Goal: Manage account settings

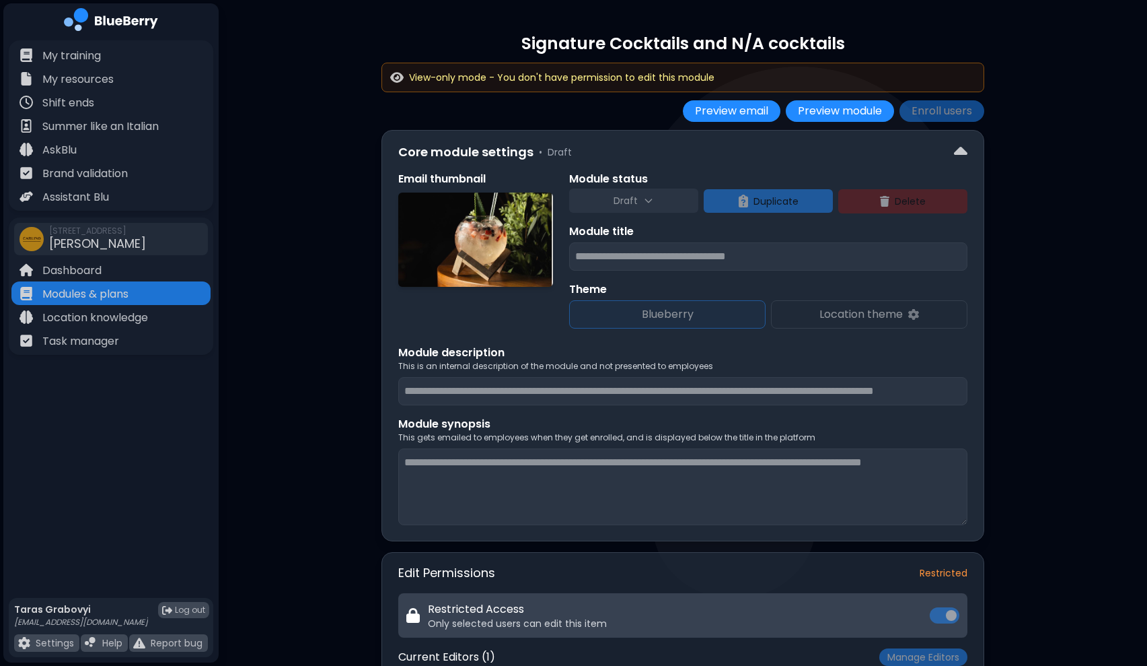
click at [726, 81] on div "View-only mode - You don't have permission to edit this module" at bounding box center [682, 77] width 585 height 12
click at [871, 116] on button "Preview module" at bounding box center [840, 111] width 108 height 22
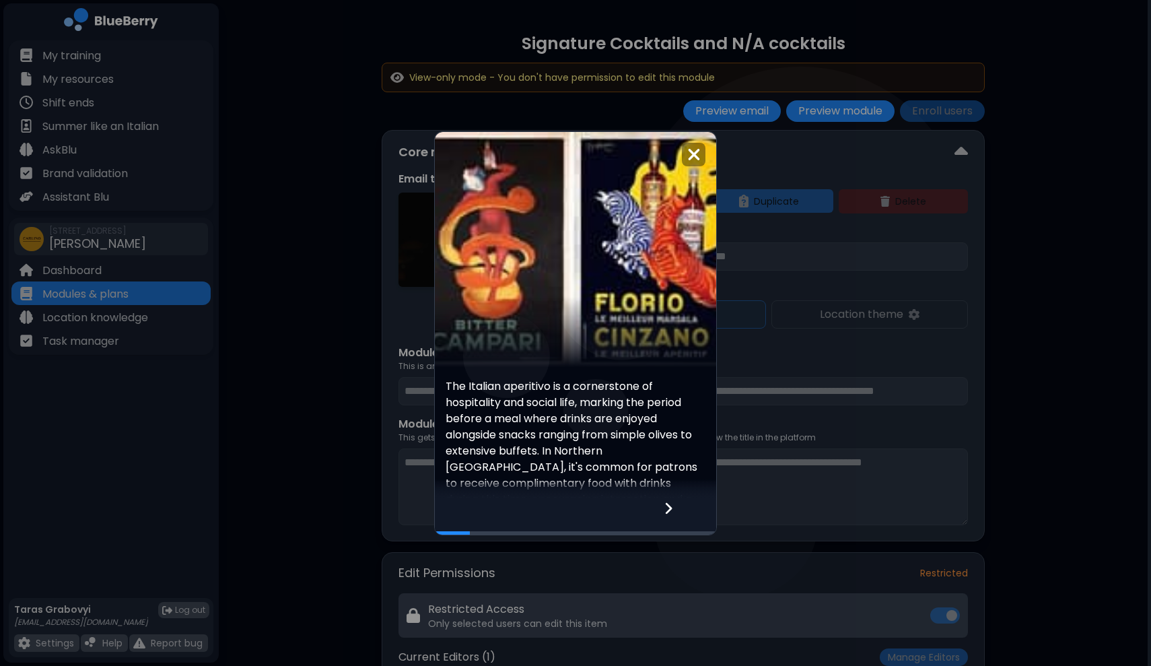
click at [667, 508] on icon at bounding box center [668, 508] width 9 height 15
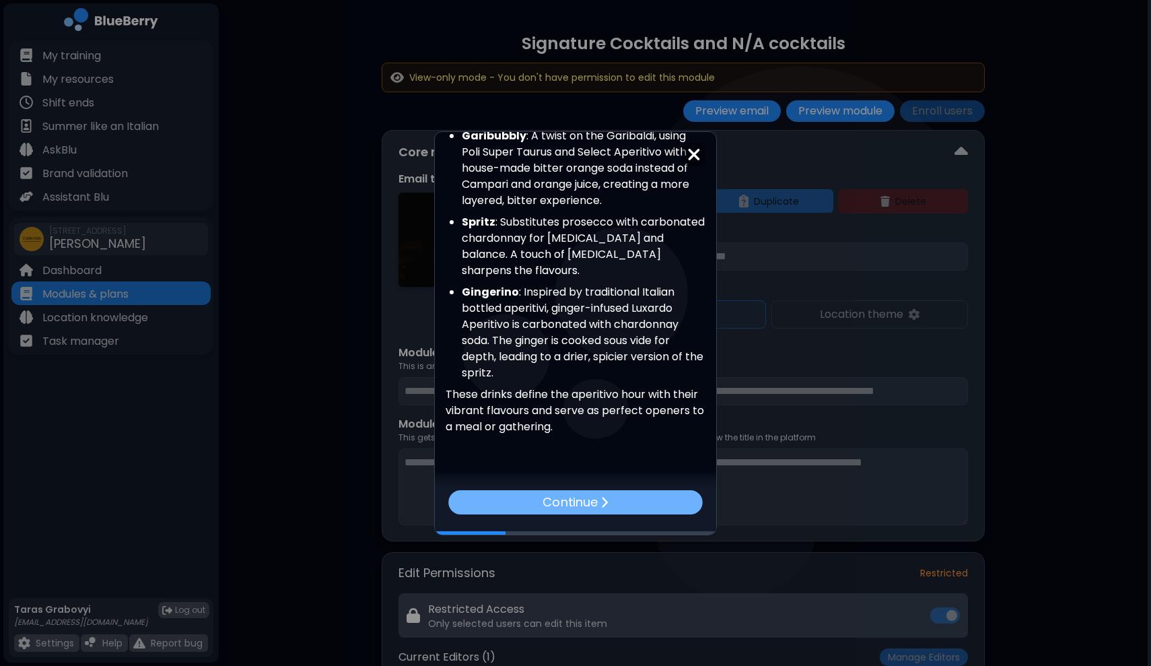
scroll to position [486, 0]
click at [662, 507] on div "Continue" at bounding box center [575, 501] width 260 height 25
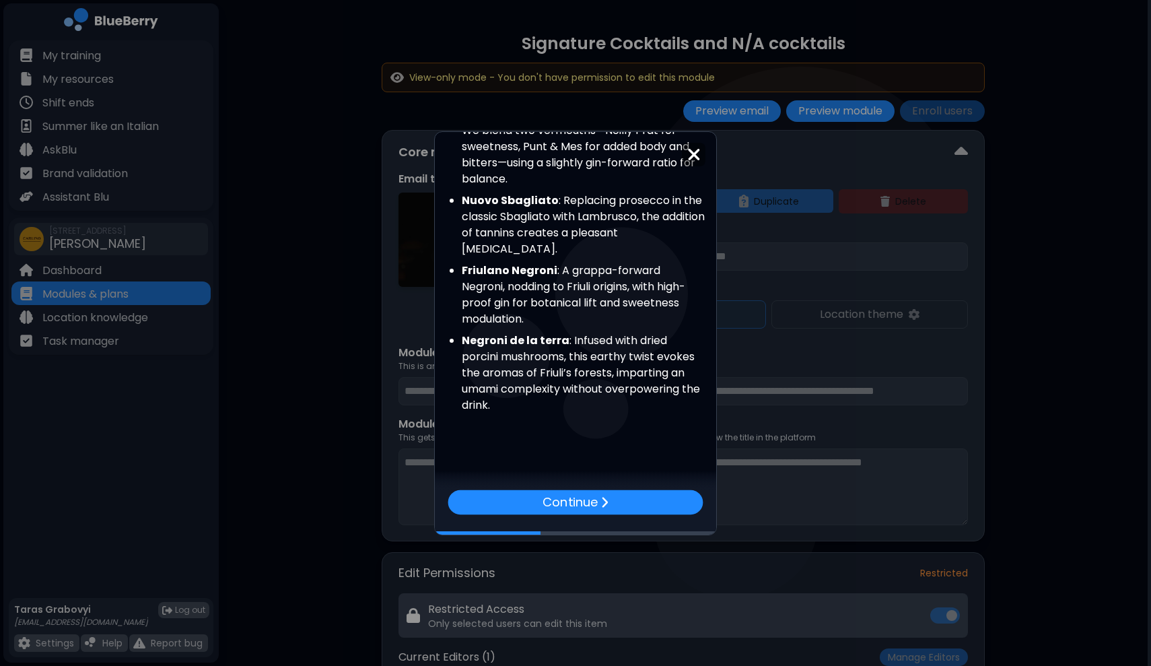
scroll to position [335, 0]
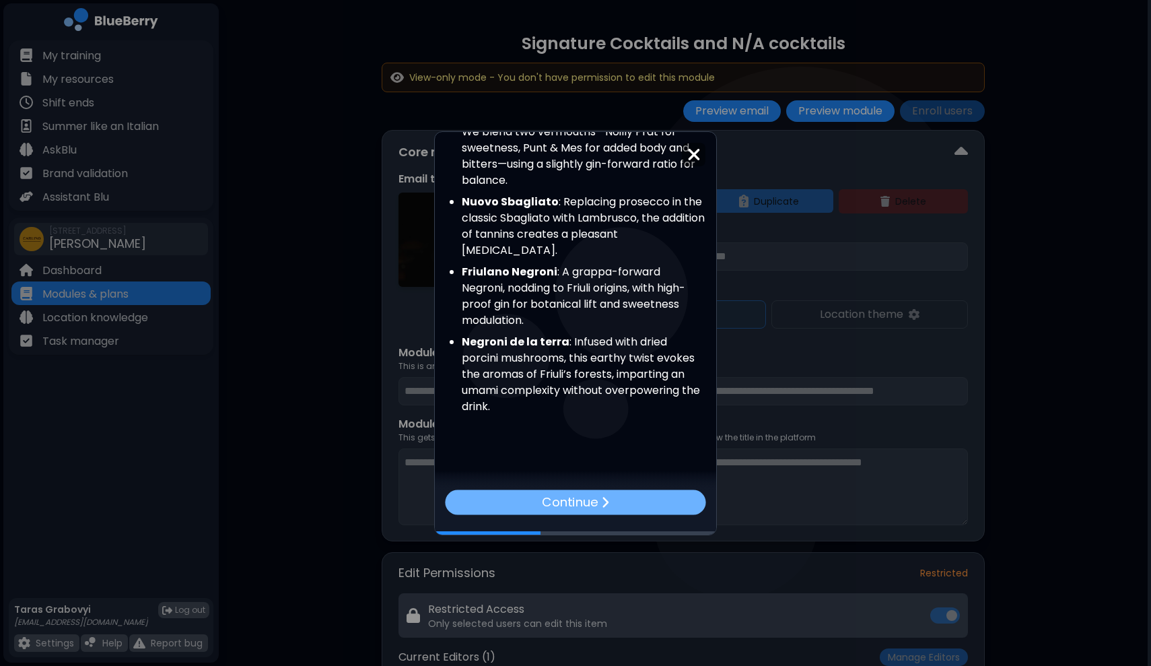
click at [573, 495] on p "Continue" at bounding box center [570, 502] width 56 height 20
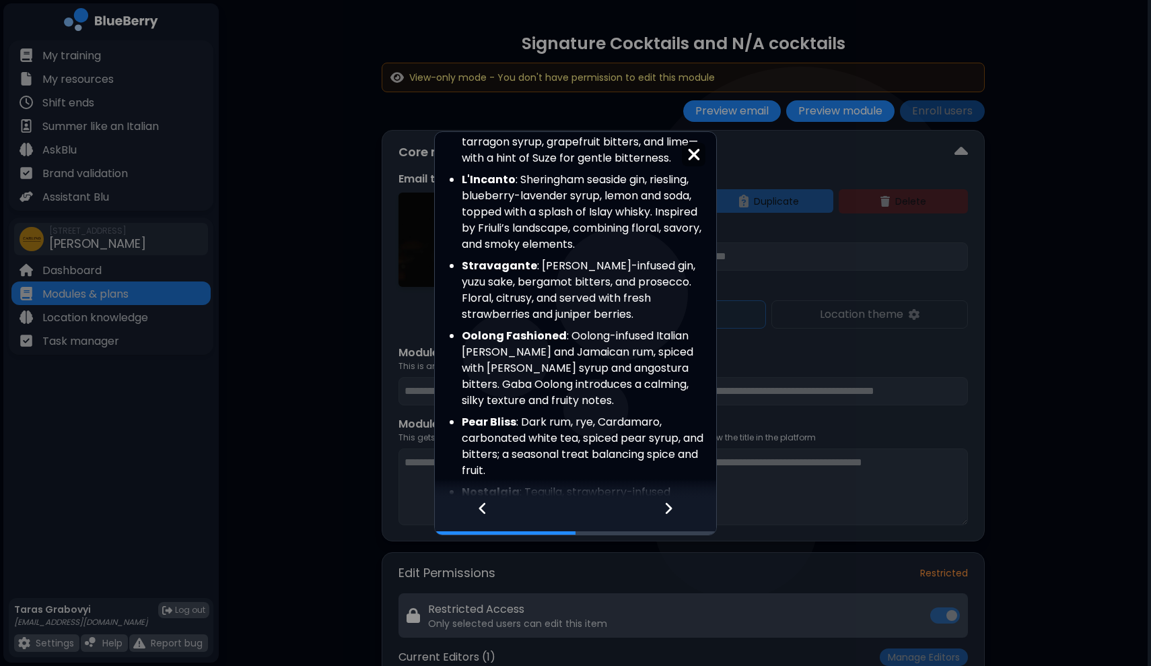
scroll to position [639, 0]
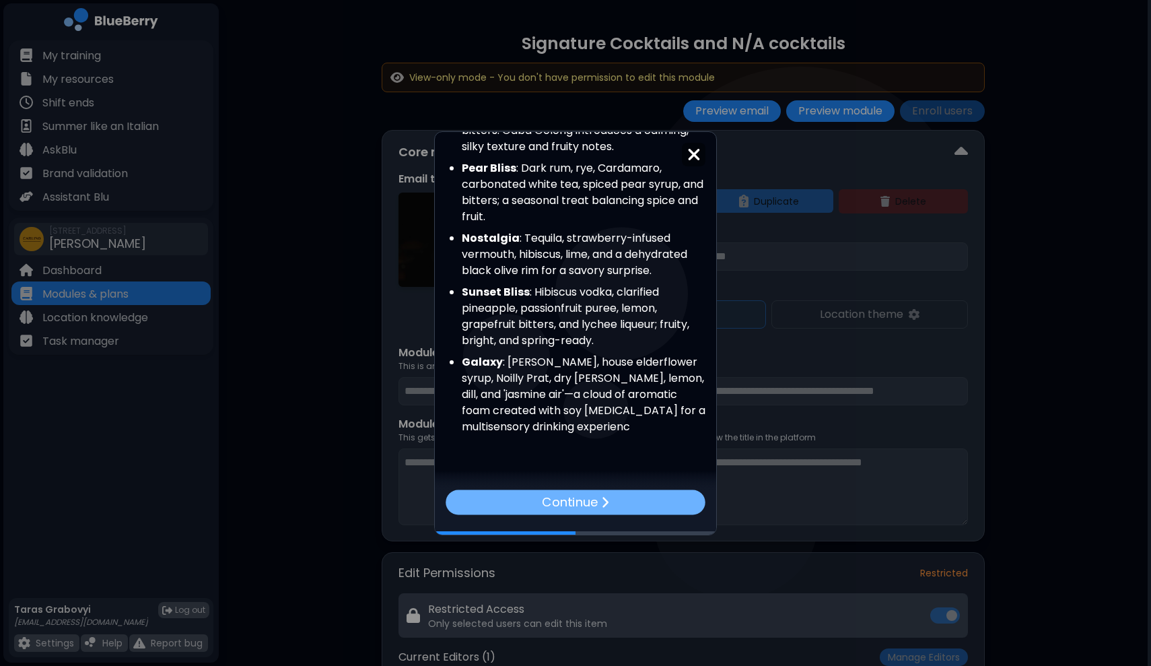
click at [585, 509] on p "Continue" at bounding box center [570, 502] width 56 height 20
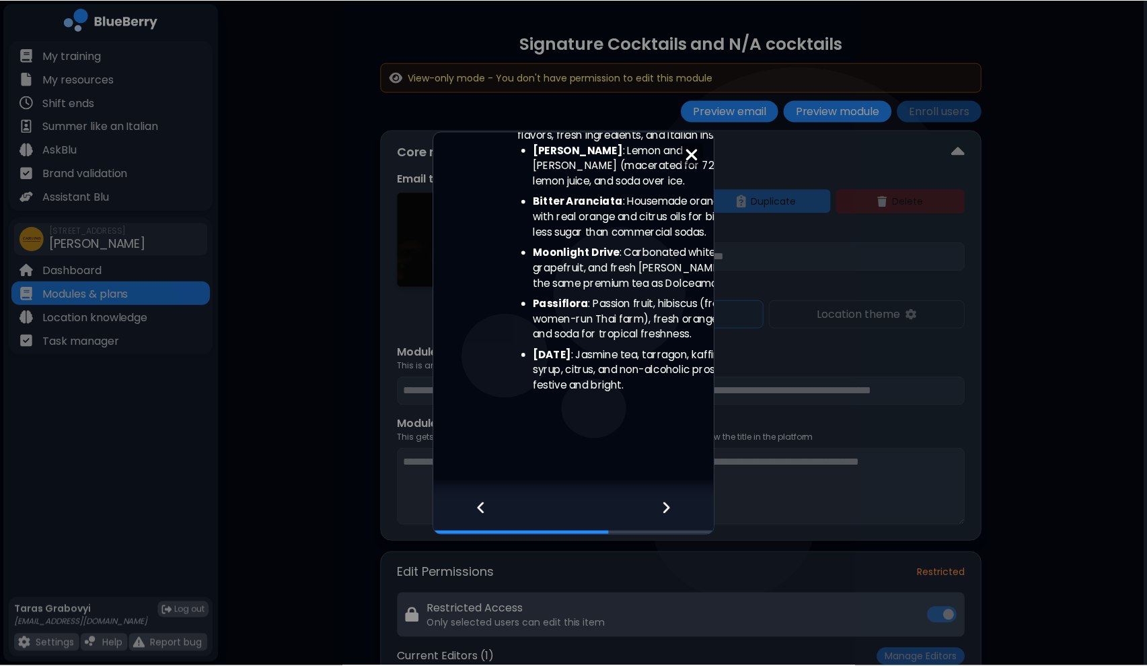
scroll to position [0, 0]
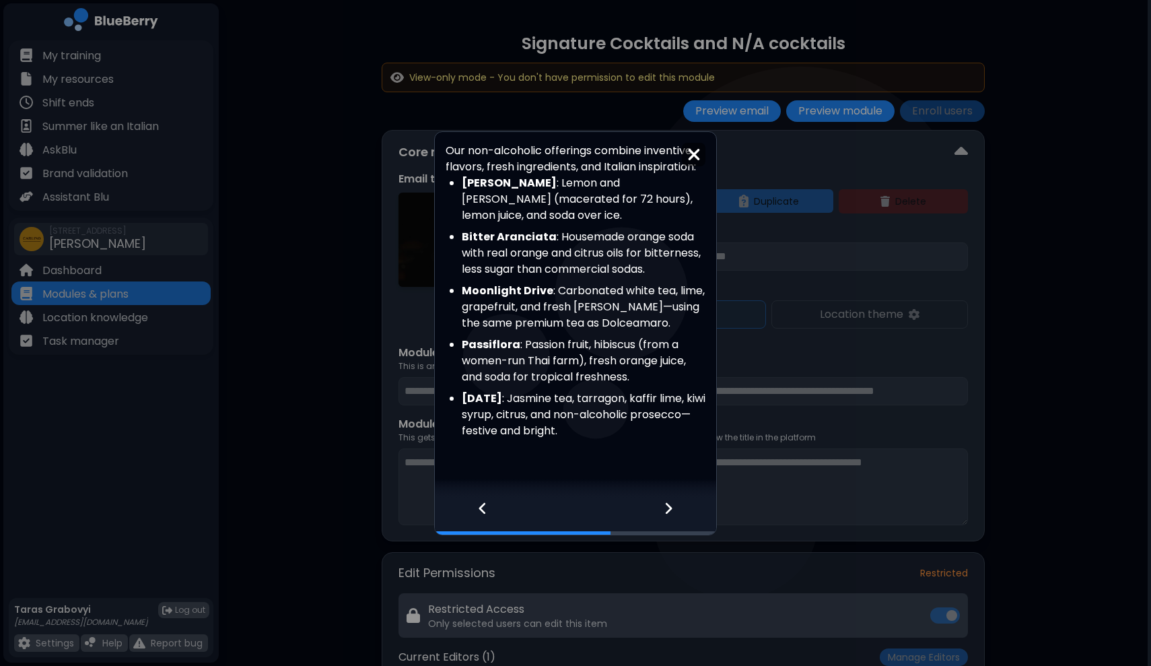
click at [690, 155] on img at bounding box center [693, 154] width 13 height 18
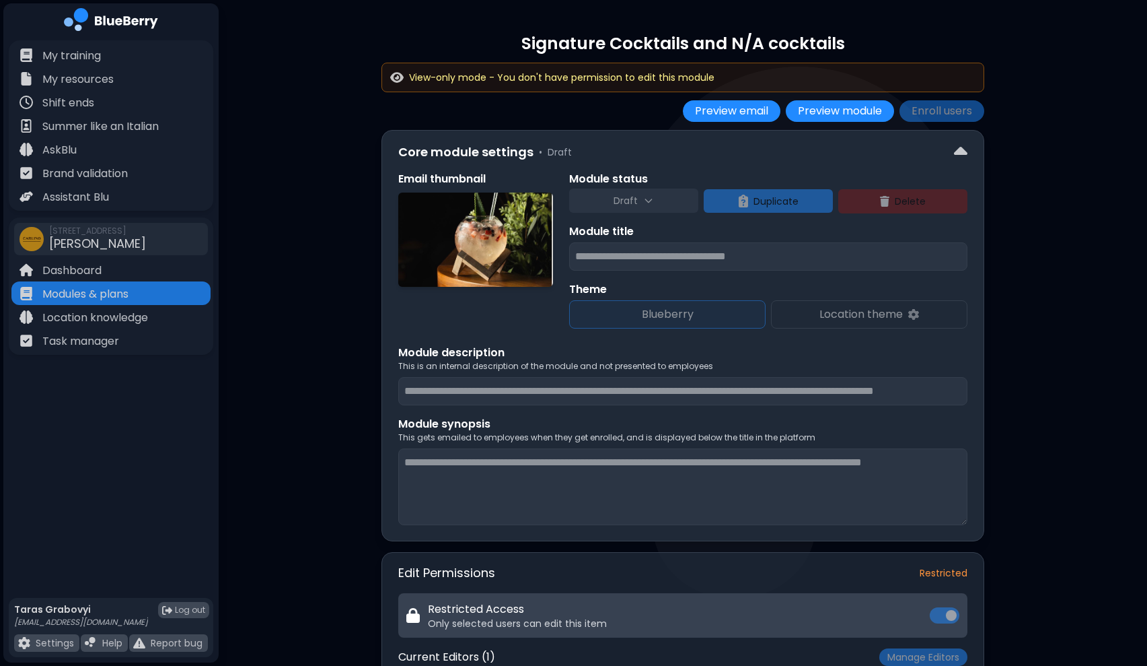
click at [603, 73] on p "View-only mode - You don't have permission to edit this module" at bounding box center [562, 77] width 306 height 12
click at [582, 78] on p "View-only mode - You don't have permission to edit this module" at bounding box center [562, 77] width 306 height 12
click at [585, 78] on p "View-only mode - You don't have permission to edit this module" at bounding box center [562, 77] width 306 height 12
click at [926, 118] on button "Enroll users" at bounding box center [942, 111] width 85 height 22
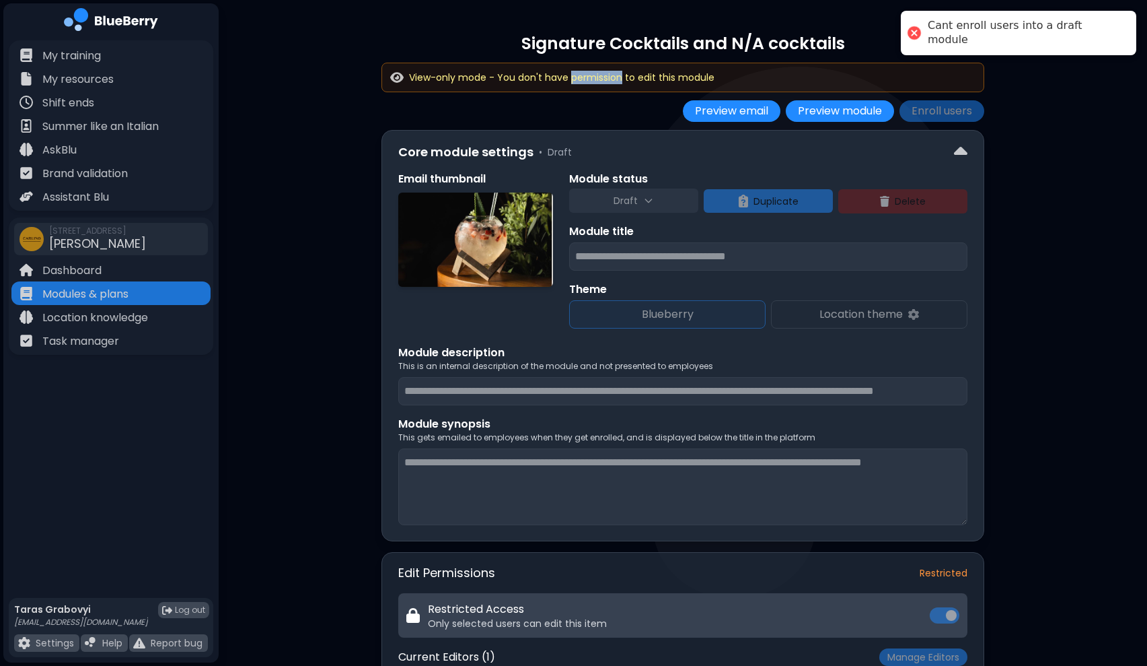
click at [859, 55] on div "Signature Cocktails and N/A cocktails View-only mode - You don't have permissio…" at bounding box center [683, 77] width 603 height 90
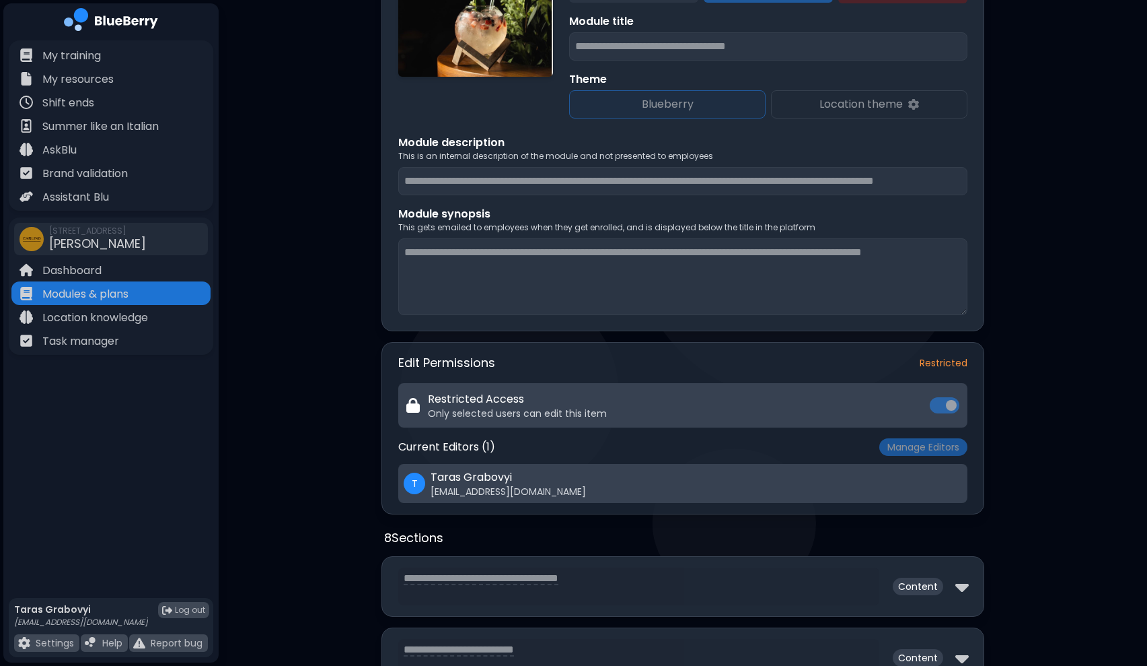
scroll to position [209, 0]
click at [941, 405] on div "Restricted Access Only selected users can edit this item" at bounding box center [682, 406] width 569 height 44
click at [948, 370] on span "Restricted" at bounding box center [944, 364] width 48 height 12
click at [579, 500] on div "T [PERSON_NAME] [PERSON_NAME][EMAIL_ADDRESS][DOMAIN_NAME]" at bounding box center [682, 484] width 569 height 39
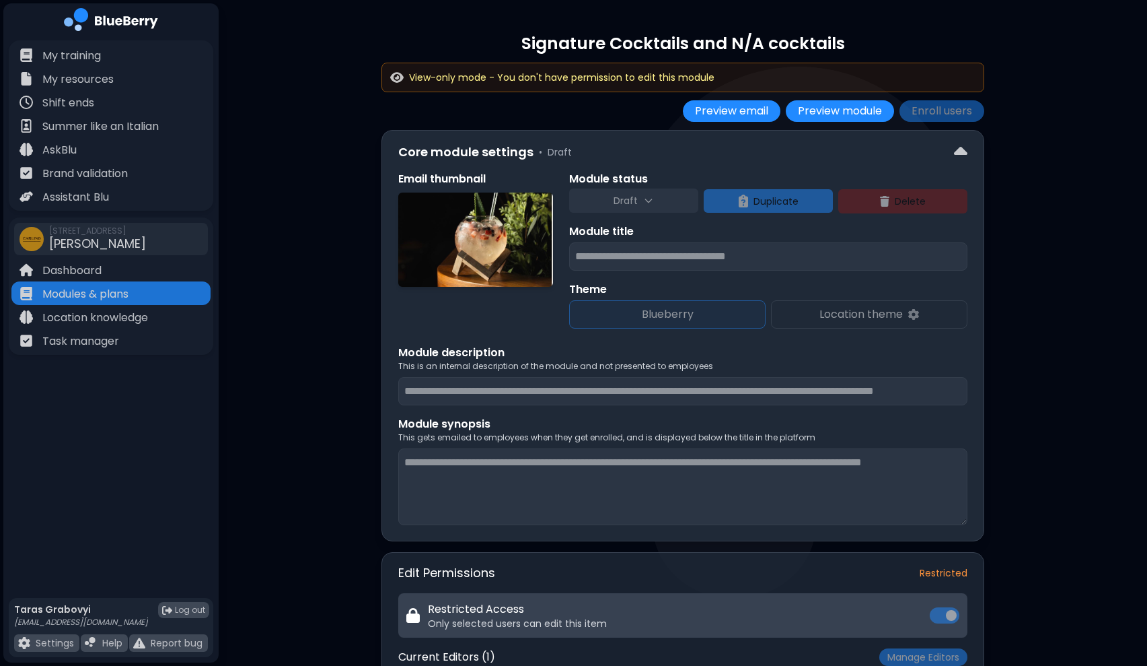
scroll to position [0, 0]
click at [62, 57] on p "My training" at bounding box center [71, 56] width 59 height 16
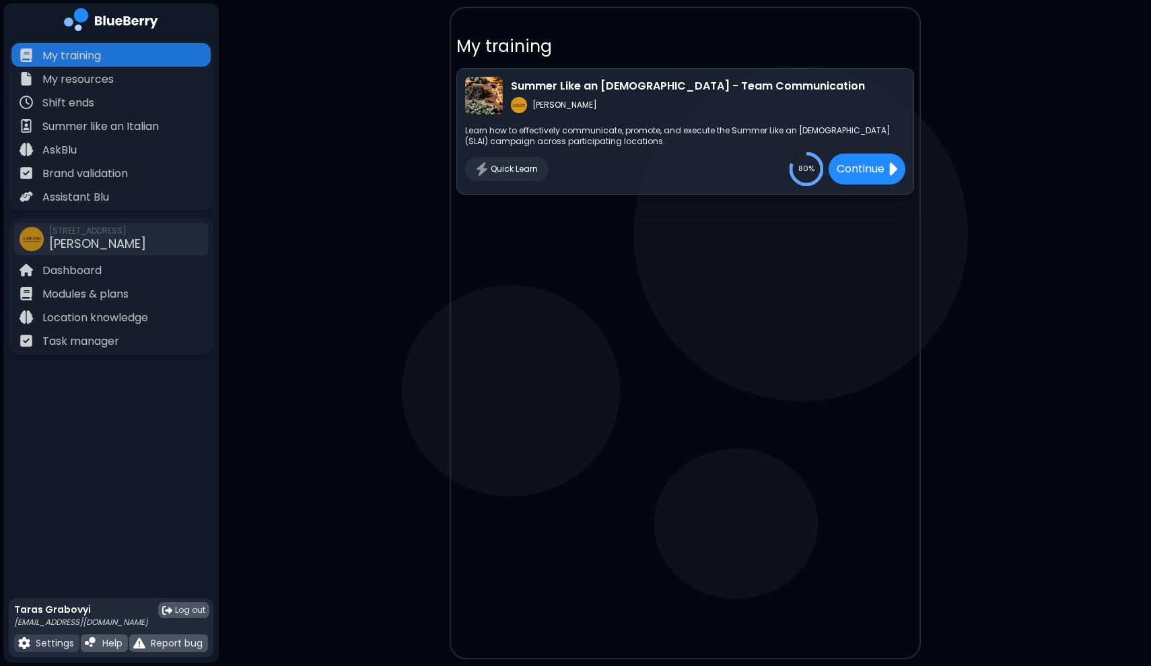
click at [49, 650] on div "Settings" at bounding box center [46, 642] width 65 height 17
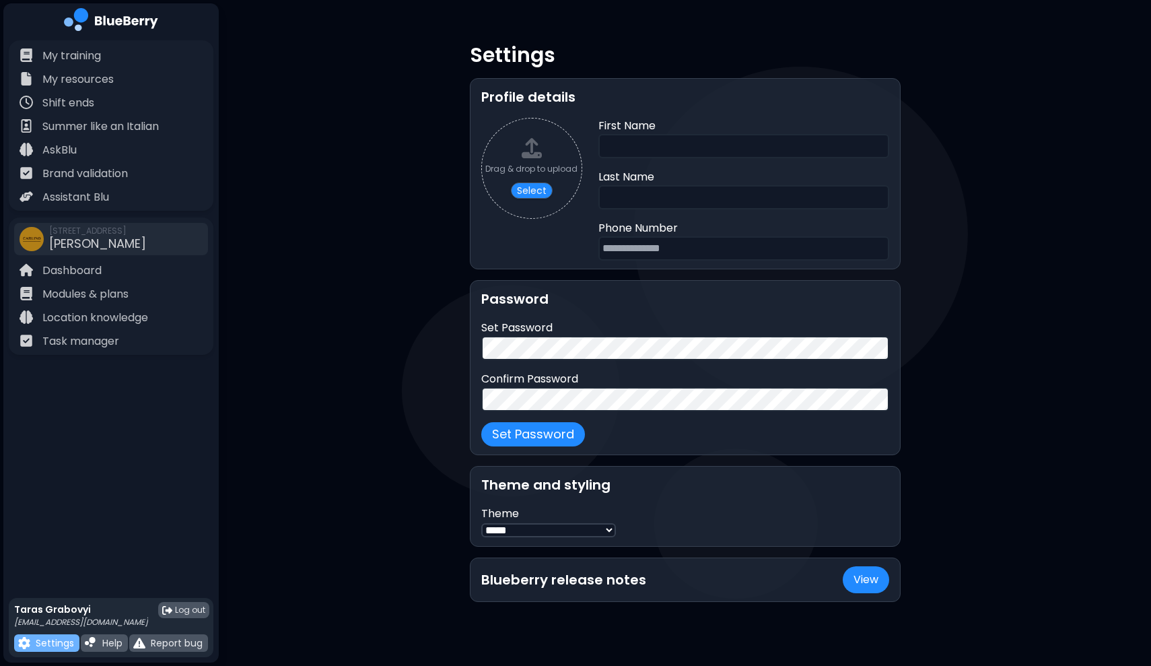
type input "*****"
type input "********"
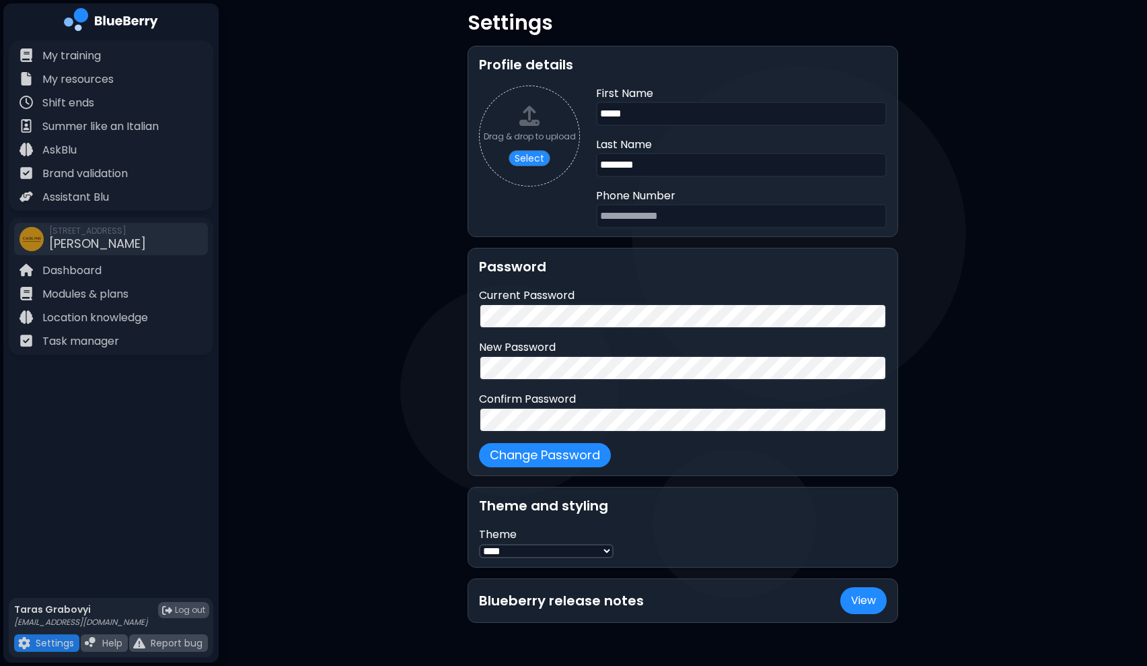
scroll to position [40, 0]
select select "*****"
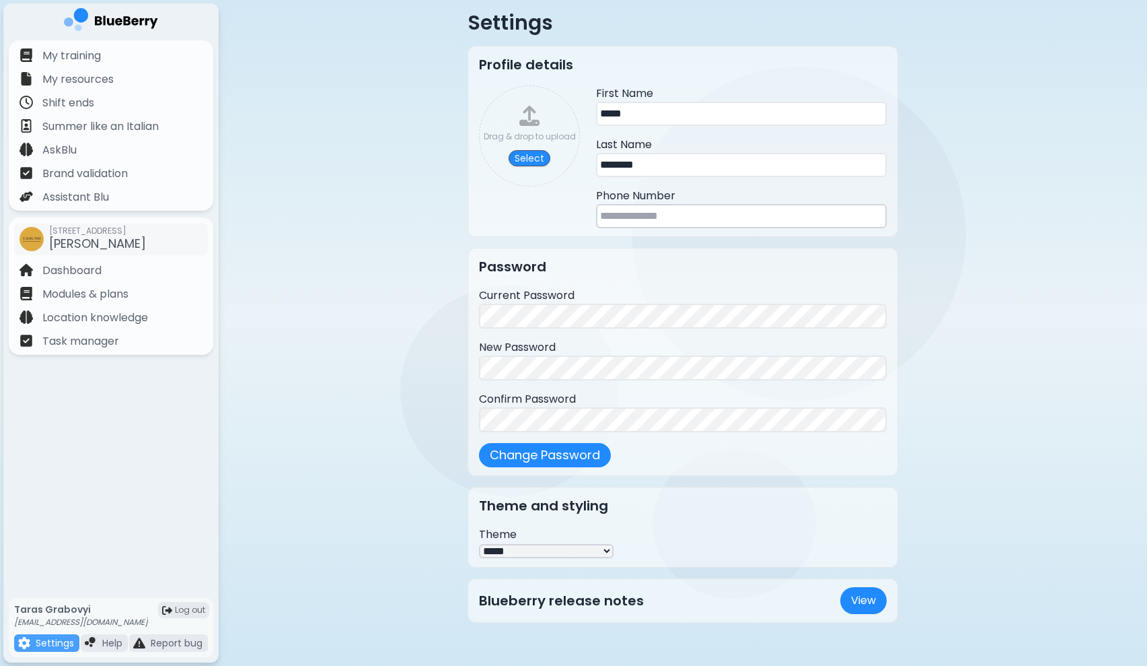
click at [392, 322] on div "Settings Profile details Drag & drop to upload Select First Name ***** Last Nam…" at bounding box center [683, 317] width 603 height 698
click at [79, 267] on p "Dashboard" at bounding box center [71, 270] width 59 height 16
